Goal: Information Seeking & Learning: Learn about a topic

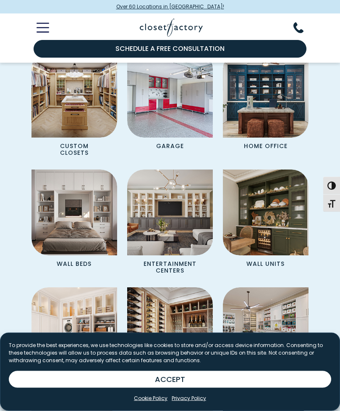
scroll to position [774, 0]
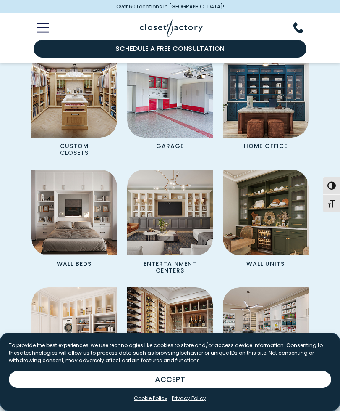
click at [274, 261] on p "Wall Units" at bounding box center [266, 262] width 60 height 15
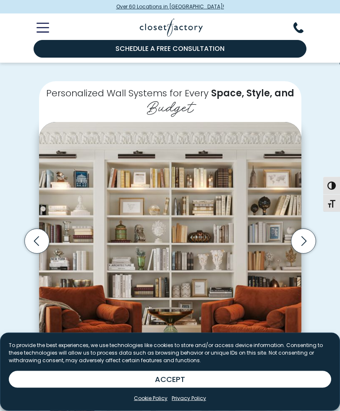
scroll to position [137, 0]
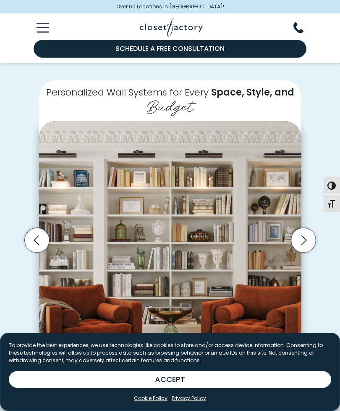
click at [308, 237] on icon "Next slide" at bounding box center [303, 240] width 25 height 25
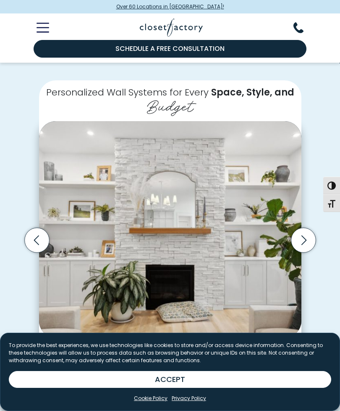
click at [306, 237] on icon "Next slide" at bounding box center [303, 240] width 5 height 10
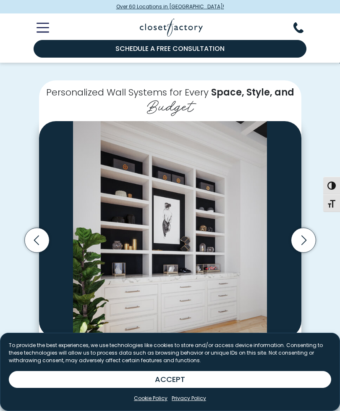
click at [304, 239] on icon "Next slide" at bounding box center [303, 240] width 5 height 10
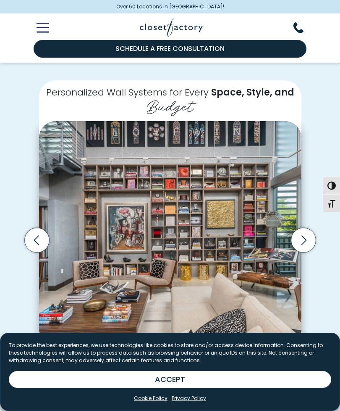
click at [305, 242] on icon "Next slide" at bounding box center [303, 240] width 25 height 25
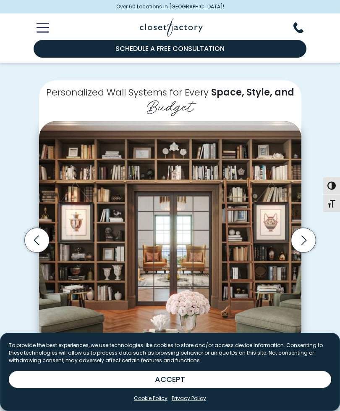
click at [308, 242] on icon "Next slide" at bounding box center [303, 240] width 25 height 25
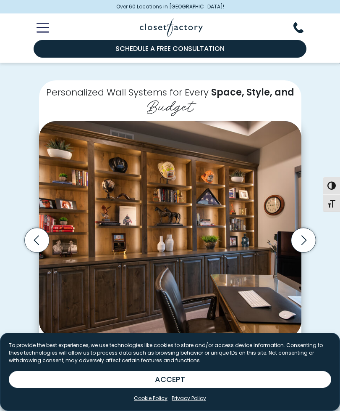
click at [307, 237] on icon "Next slide" at bounding box center [303, 240] width 25 height 25
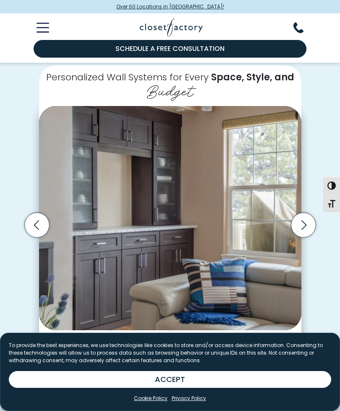
scroll to position [154, 0]
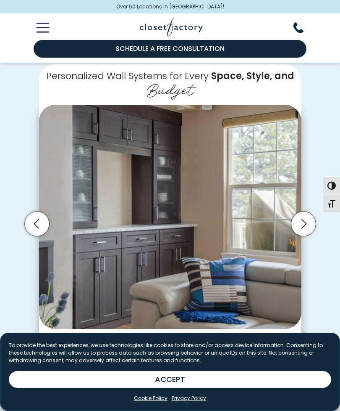
click at [303, 223] on icon "Next slide" at bounding box center [303, 223] width 25 height 25
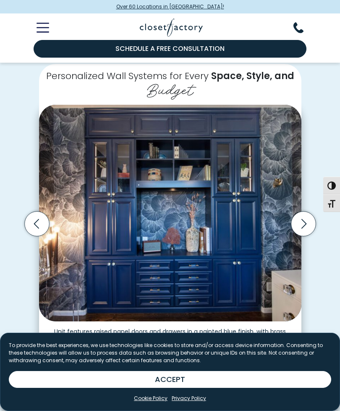
click at [305, 224] on icon "Next slide" at bounding box center [303, 223] width 25 height 25
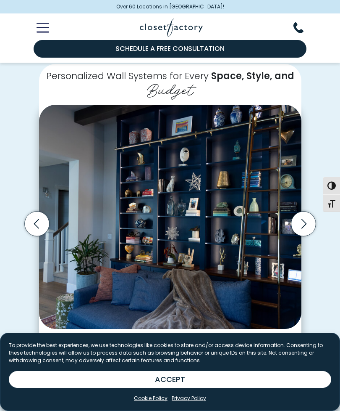
click at [301, 224] on icon "Next slide" at bounding box center [303, 223] width 25 height 25
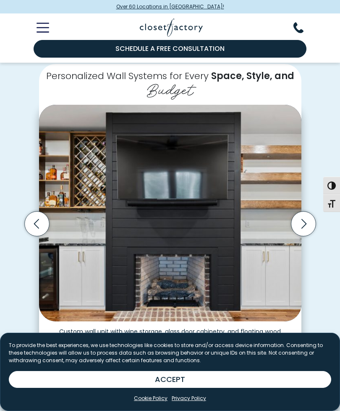
click at [305, 224] on icon "Next slide" at bounding box center [303, 223] width 25 height 25
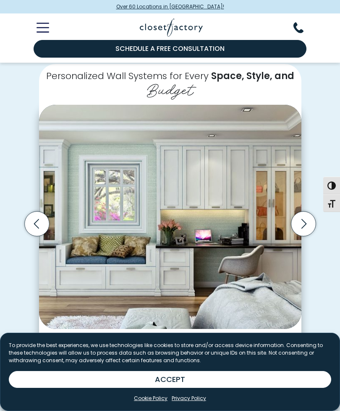
click at [302, 221] on icon "Next slide" at bounding box center [303, 223] width 25 height 25
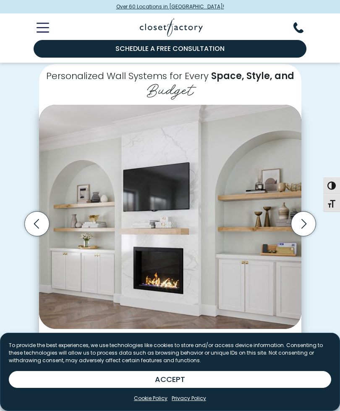
click at [304, 224] on icon "Next slide" at bounding box center [303, 223] width 25 height 25
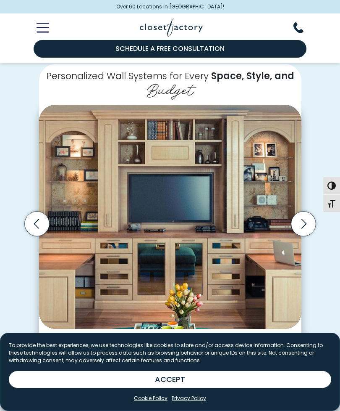
click at [307, 218] on icon "Next slide" at bounding box center [303, 223] width 25 height 25
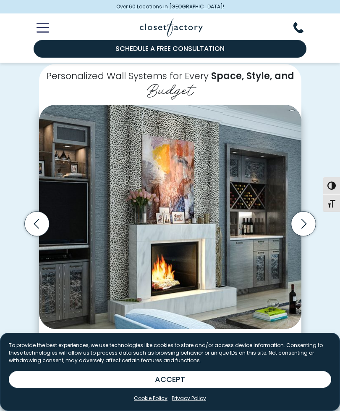
click at [303, 224] on icon "Next slide" at bounding box center [303, 224] width 5 height 10
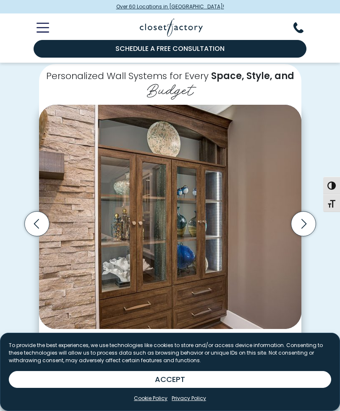
click at [303, 228] on icon "Next slide" at bounding box center [303, 223] width 25 height 25
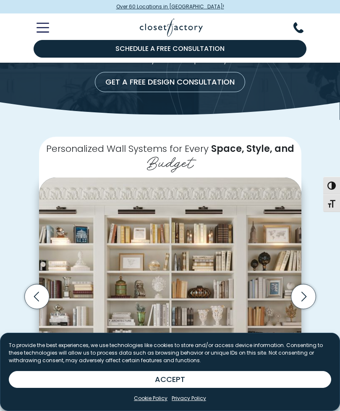
scroll to position [0, 0]
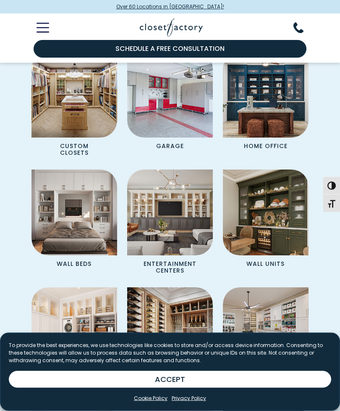
scroll to position [777, 0]
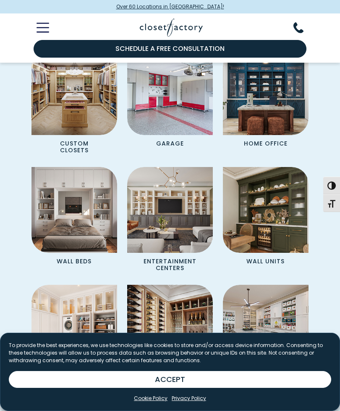
click at [85, 259] on p "Wall Beds" at bounding box center [75, 260] width 60 height 15
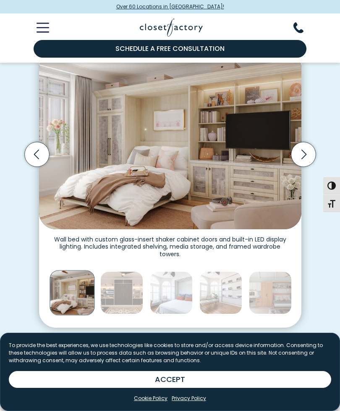
scroll to position [201, 0]
click at [305, 149] on icon "Next slide" at bounding box center [303, 154] width 25 height 25
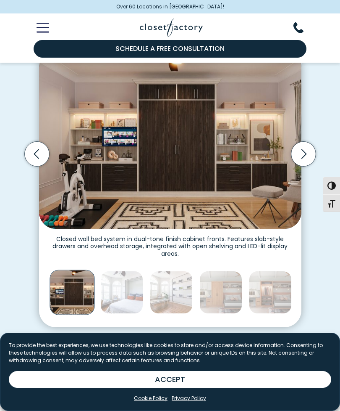
click at [37, 146] on icon "Previous slide" at bounding box center [36, 154] width 25 height 25
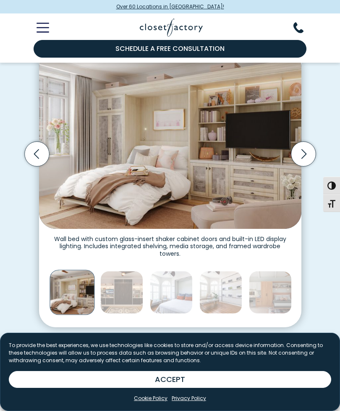
click at [308, 152] on icon "Next slide" at bounding box center [303, 154] width 25 height 25
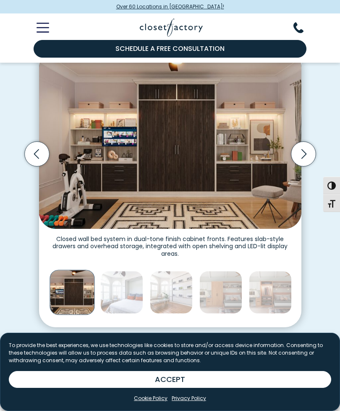
click at [304, 154] on icon "Next slide" at bounding box center [303, 154] width 25 height 25
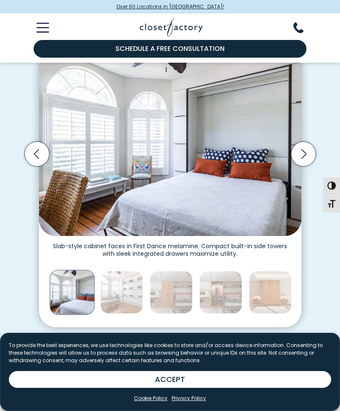
click at [306, 154] on icon "Next slide" at bounding box center [303, 154] width 25 height 25
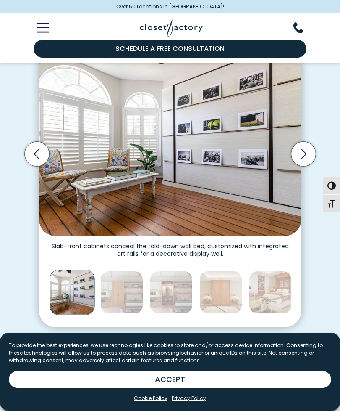
click at [42, 150] on icon "Previous slide" at bounding box center [36, 154] width 25 height 25
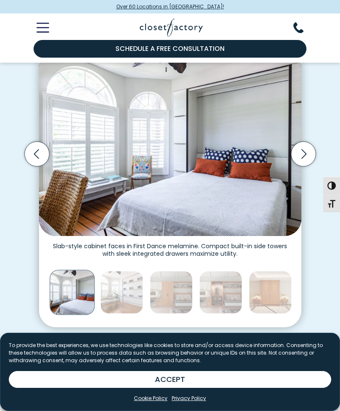
click at [308, 154] on icon "Next slide" at bounding box center [303, 154] width 25 height 25
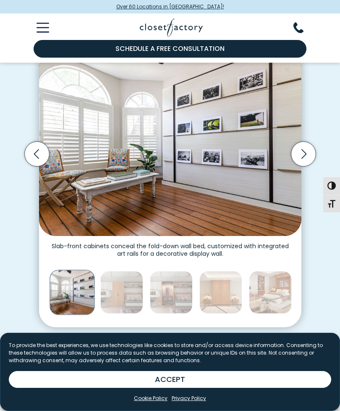
click at [300, 154] on icon "Next slide" at bounding box center [303, 154] width 25 height 25
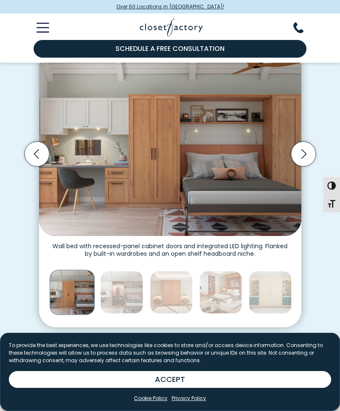
click at [306, 154] on icon "Next slide" at bounding box center [303, 154] width 25 height 25
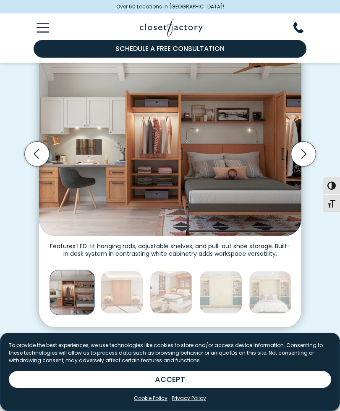
click at [305, 156] on icon "Next slide" at bounding box center [303, 154] width 25 height 25
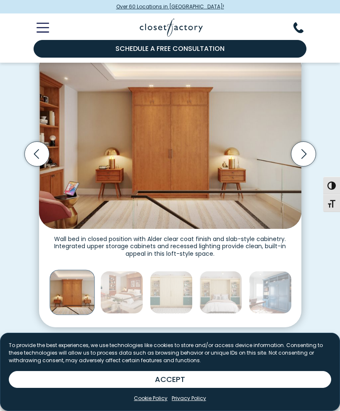
click at [305, 155] on icon "Next slide" at bounding box center [303, 154] width 25 height 25
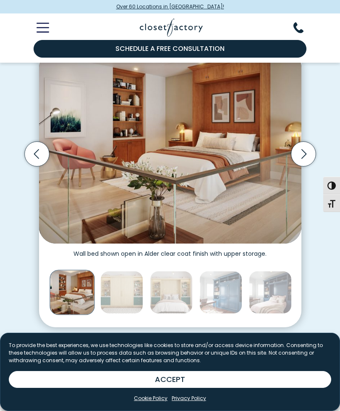
click at [305, 152] on icon "Next slide" at bounding box center [303, 154] width 25 height 25
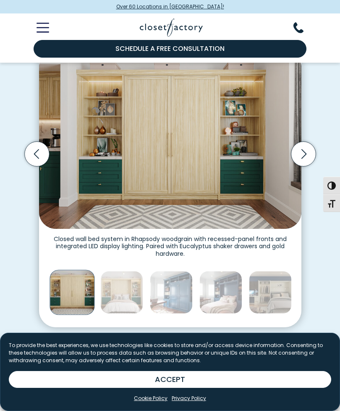
click at [304, 151] on icon "Next slide" at bounding box center [303, 154] width 25 height 25
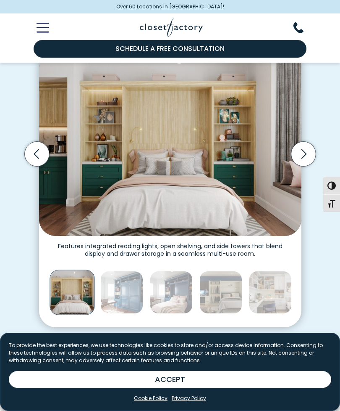
click at [305, 151] on icon "Next slide" at bounding box center [303, 154] width 5 height 10
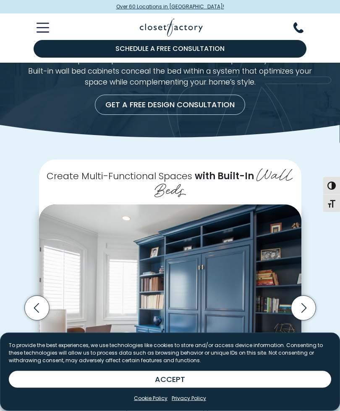
scroll to position [0, 0]
